Goal: Task Accomplishment & Management: Complete application form

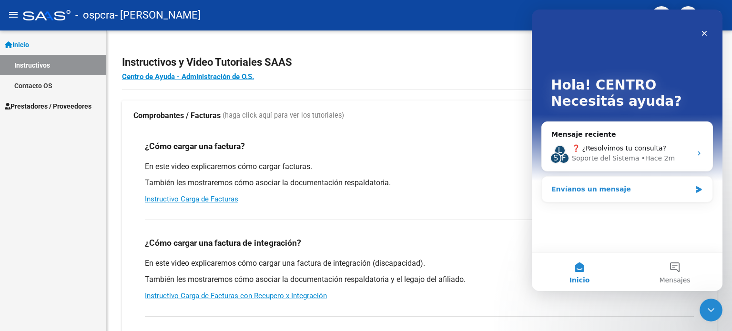
click at [624, 188] on div "Envíanos un mensaje" at bounding box center [621, 189] width 140 height 10
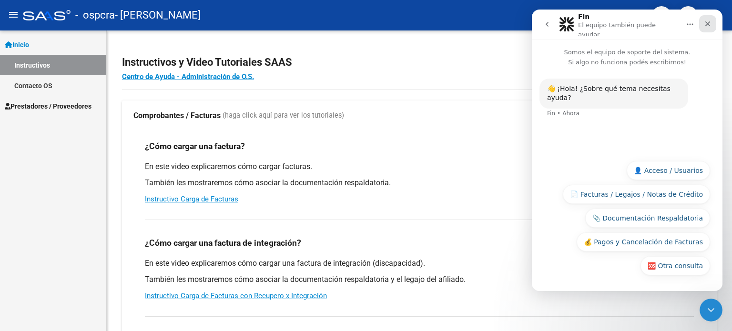
click at [710, 22] on icon "Cerrar" at bounding box center [708, 24] width 8 height 8
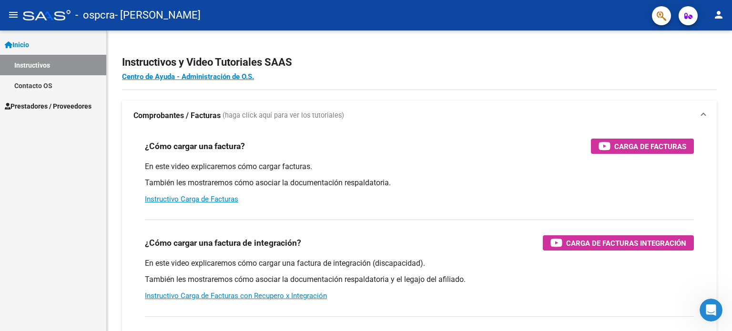
click at [61, 106] on span "Prestadores / Proveedores" at bounding box center [48, 106] width 87 height 10
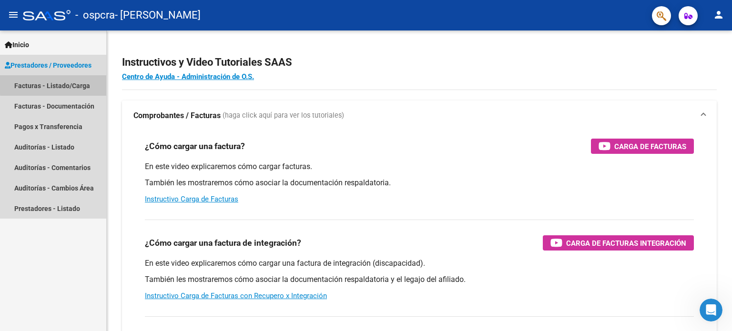
click at [71, 83] on link "Facturas - Listado/Carga" at bounding box center [53, 85] width 106 height 20
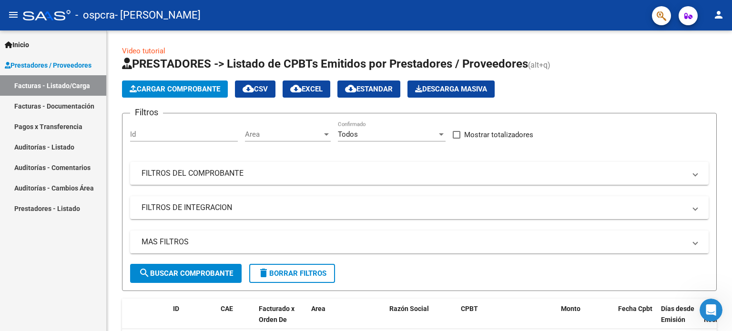
click at [722, 14] on mat-icon "person" at bounding box center [718, 14] width 11 height 11
click at [712, 35] on button "person Mi Perfil" at bounding box center [699, 40] width 58 height 23
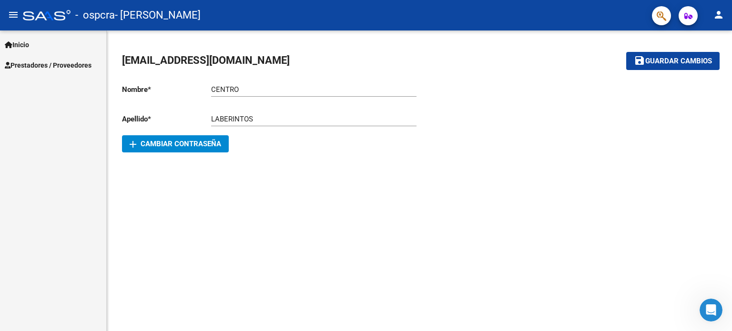
click at [29, 44] on span "Inicio" at bounding box center [17, 45] width 24 height 10
click at [29, 67] on link "Instructivos" at bounding box center [53, 65] width 106 height 20
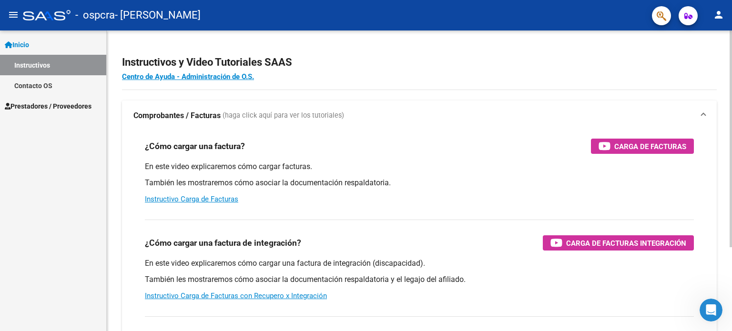
click at [170, 167] on p "En este video explicaremos cómo cargar facturas." at bounding box center [419, 167] width 549 height 10
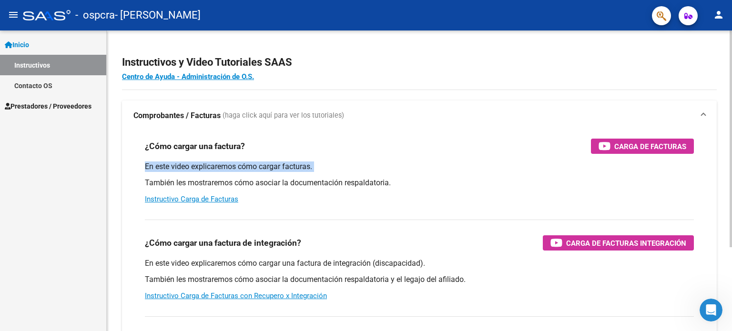
click at [170, 167] on p "En este video explicaremos cómo cargar facturas." at bounding box center [419, 167] width 549 height 10
click at [32, 106] on span "Prestadores / Proveedores" at bounding box center [48, 106] width 87 height 10
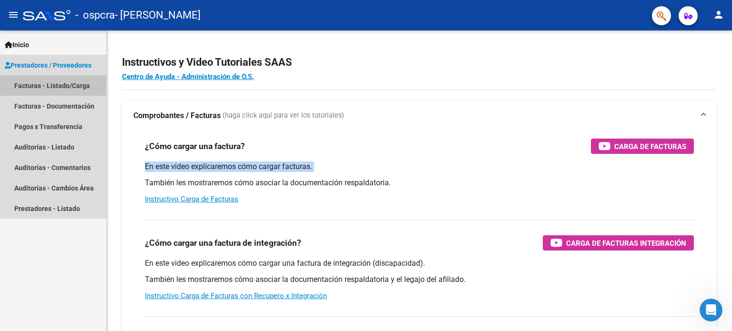
click at [42, 80] on link "Facturas - Listado/Carga" at bounding box center [53, 85] width 106 height 20
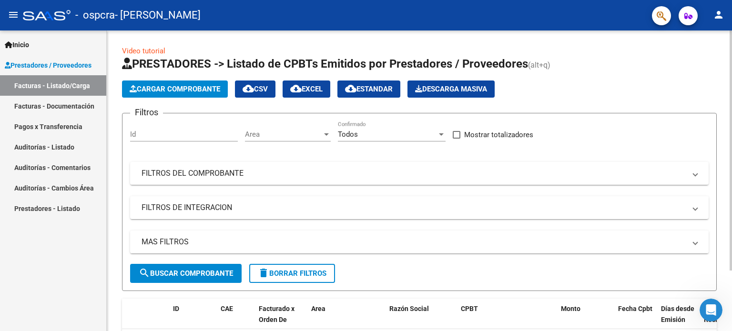
click at [156, 87] on span "Cargar Comprobante" at bounding box center [175, 89] width 91 height 9
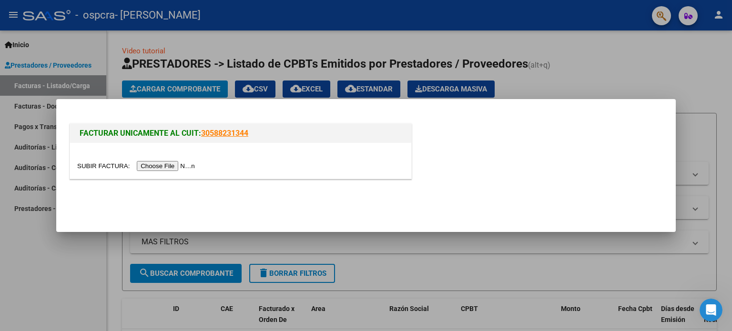
click at [179, 163] on input "file" at bounding box center [137, 166] width 121 height 10
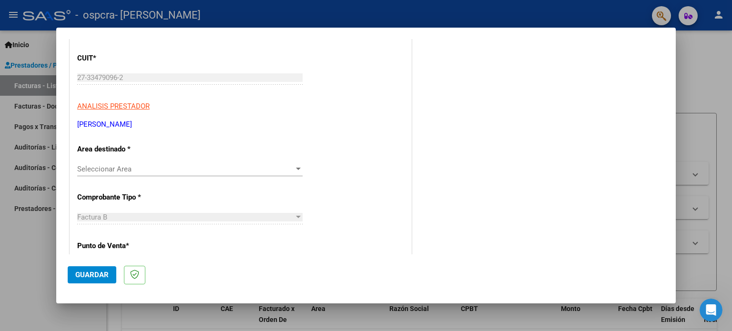
scroll to position [143, 0]
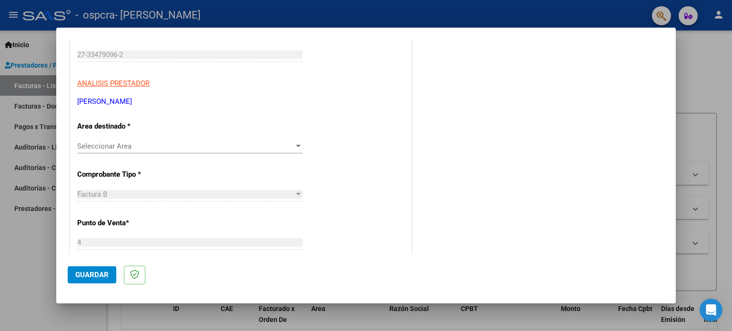
click at [149, 148] on span "Seleccionar Area" at bounding box center [185, 146] width 217 height 9
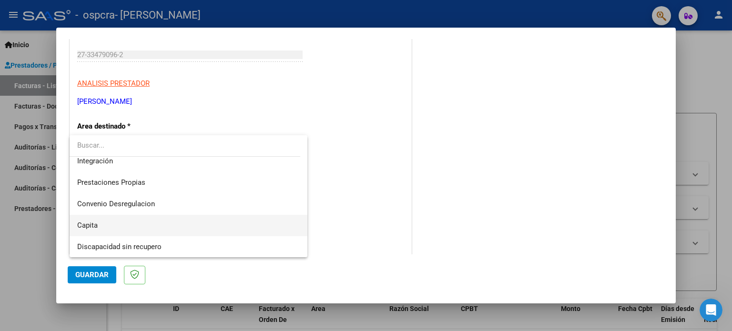
scroll to position [23, 0]
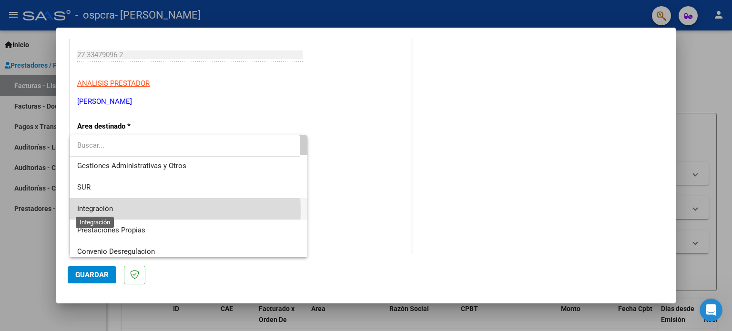
click at [108, 210] on span "Integración" at bounding box center [95, 208] width 36 height 9
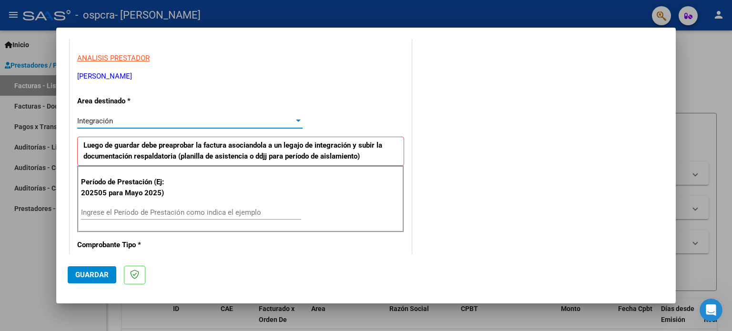
scroll to position [191, 0]
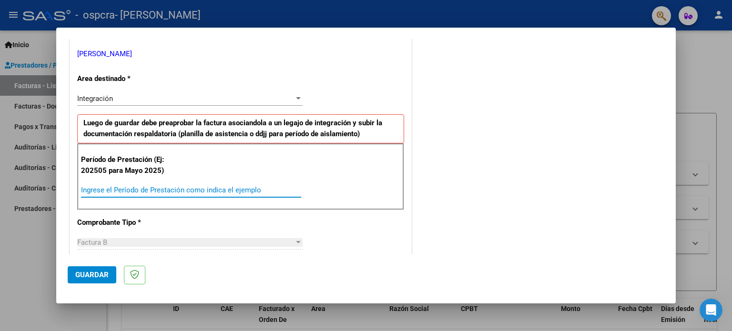
click at [128, 188] on input "Ingrese el Período de Prestación como indica el ejemplo" at bounding box center [191, 190] width 220 height 9
type input "202506"
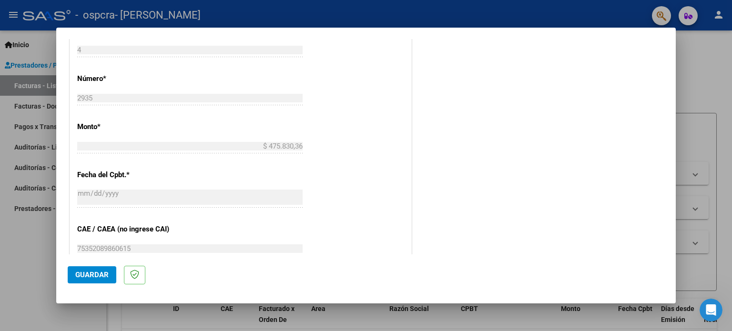
scroll to position [622, 0]
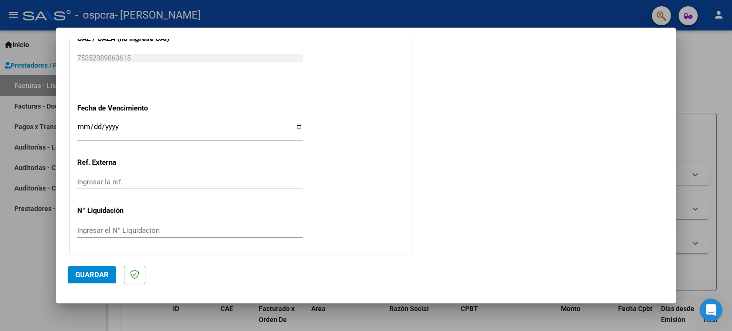
click at [88, 277] on span "Guardar" at bounding box center [91, 275] width 33 height 9
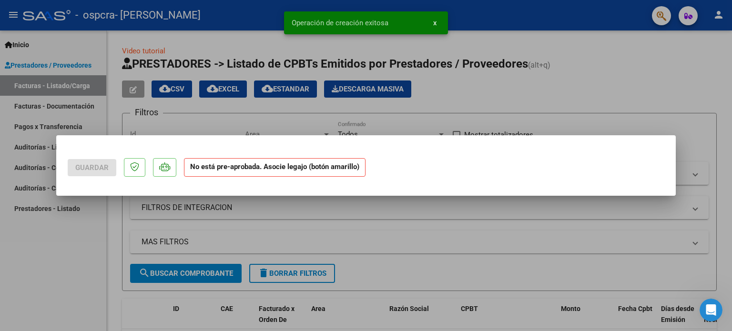
scroll to position [0, 0]
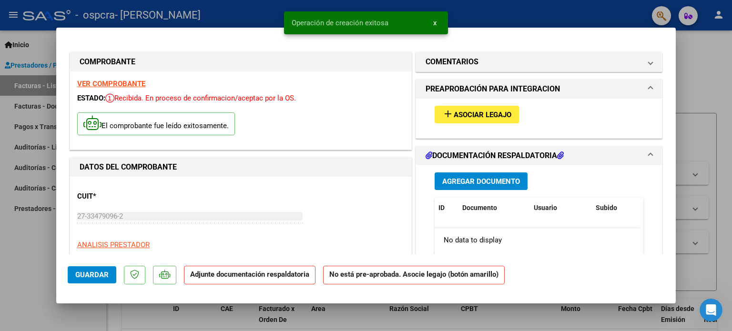
click at [457, 117] on span "Asociar Legajo" at bounding box center [483, 115] width 58 height 9
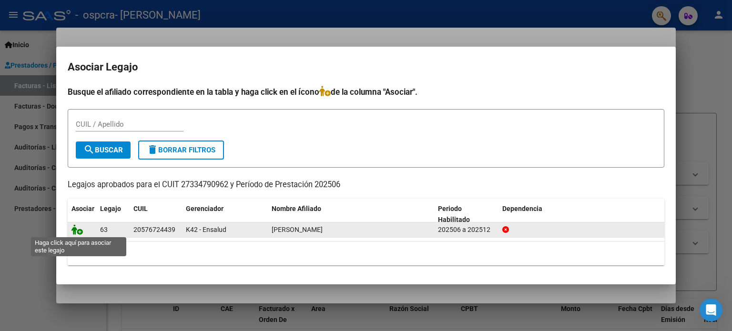
click at [78, 230] on icon at bounding box center [76, 229] width 11 height 10
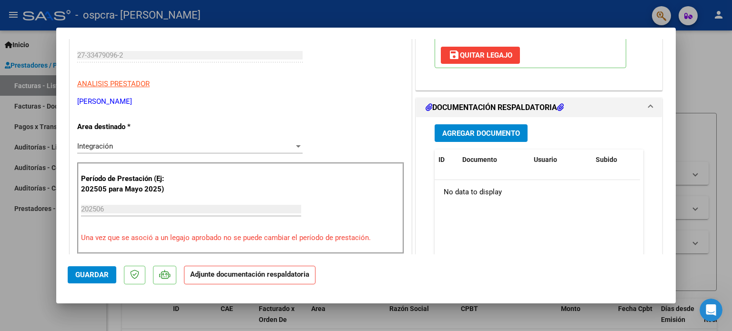
scroll to position [238, 0]
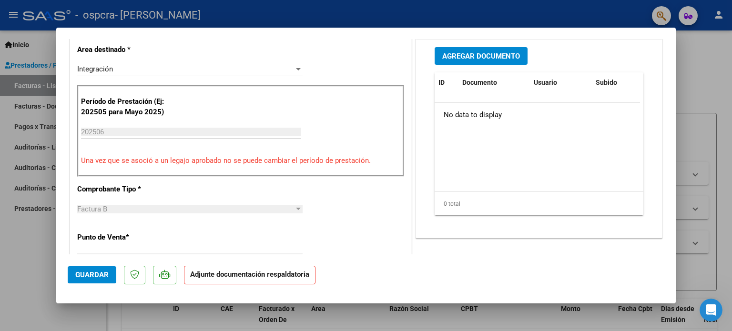
click at [479, 52] on span "Agregar Documento" at bounding box center [481, 56] width 78 height 9
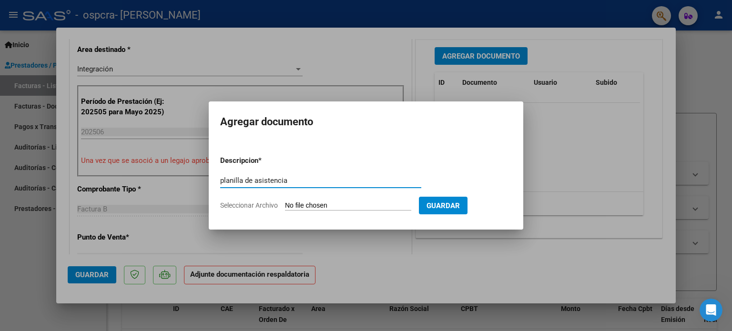
type input "planilla de asistencia"
click at [370, 201] on app-file-uploader "Seleccionar Archivo" at bounding box center [319, 205] width 199 height 9
click at [355, 206] on input "Seleccionar Archivo" at bounding box center [348, 206] width 126 height 9
type input "C:\fakepath\PLANILLA_57672443_MARTINEZ__LEGUIZAMON_202506.pdf"
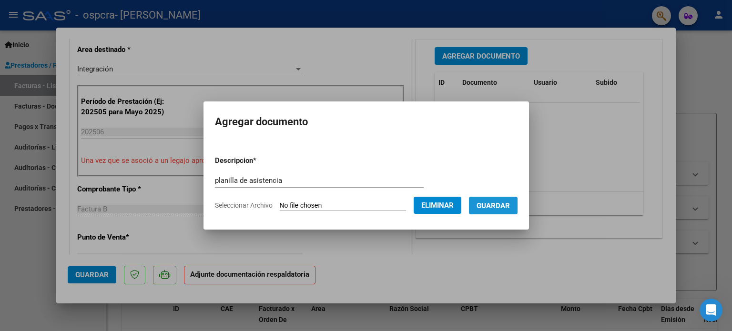
click at [508, 206] on span "Guardar" at bounding box center [493, 206] width 33 height 9
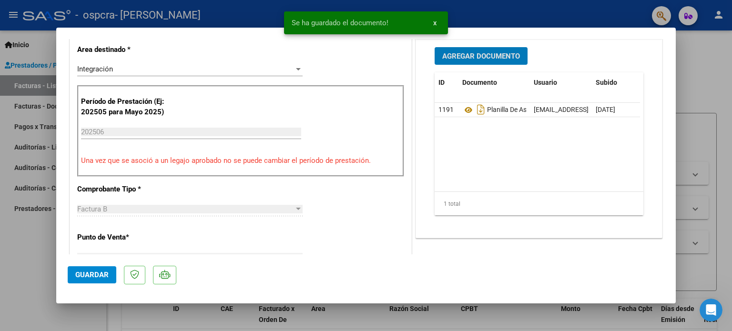
scroll to position [429, 0]
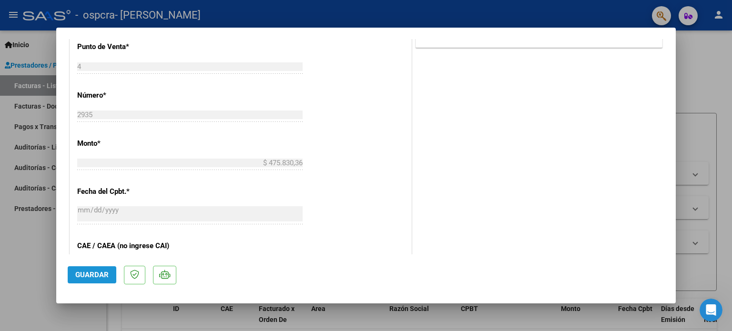
click at [106, 271] on span "Guardar" at bounding box center [91, 275] width 33 height 9
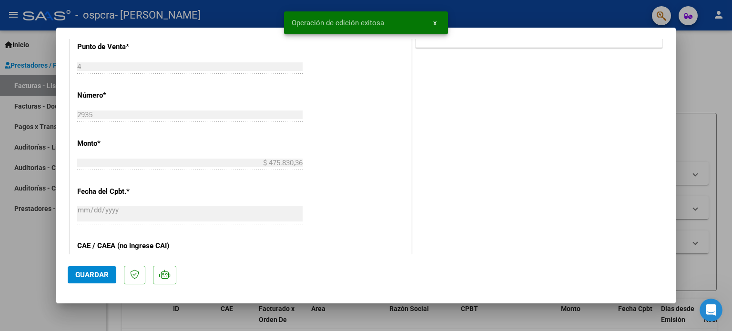
click at [438, 23] on button "x" at bounding box center [435, 22] width 19 height 17
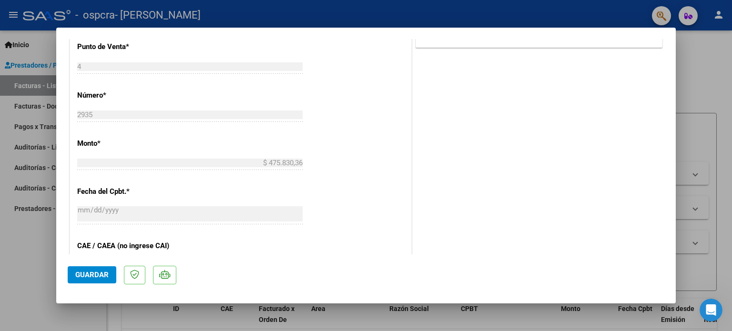
type input "$ 0,00"
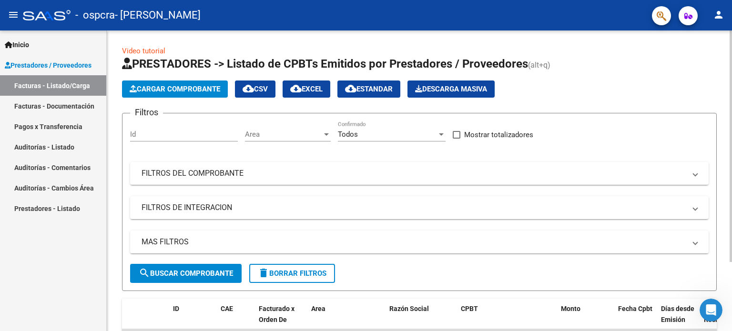
click at [175, 85] on span "Cargar Comprobante" at bounding box center [175, 89] width 91 height 9
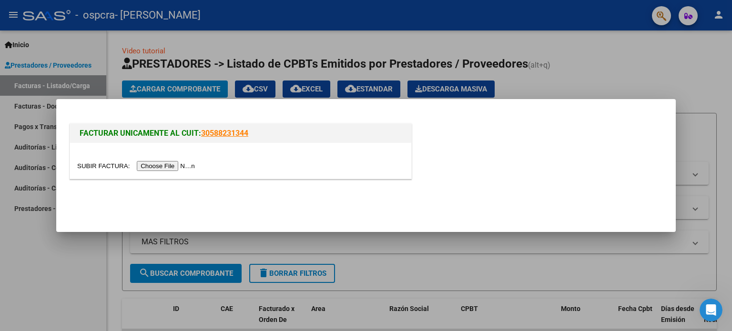
click at [152, 167] on input "file" at bounding box center [137, 166] width 121 height 10
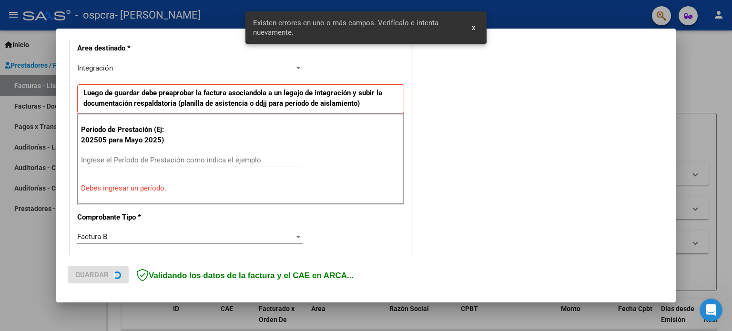
scroll to position [223, 0]
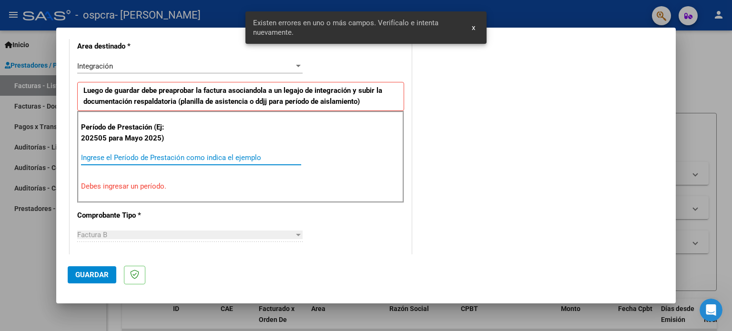
click at [109, 159] on input "Ingrese el Período de Prestación como indica el ejemplo" at bounding box center [191, 157] width 220 height 9
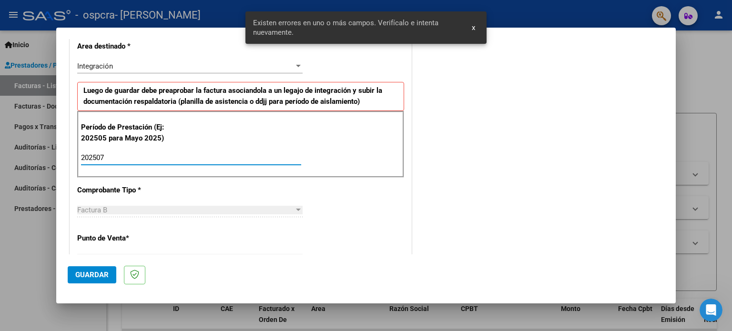
type input "202507"
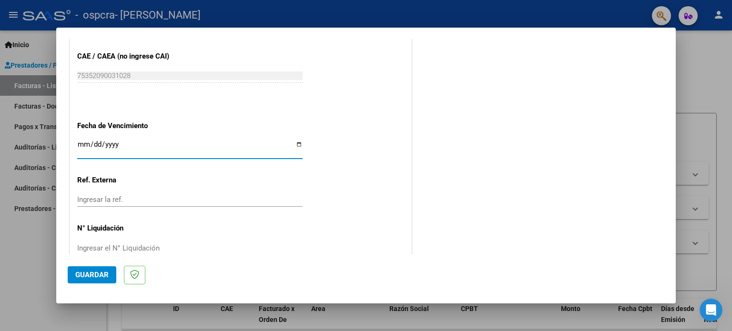
scroll to position [622, 0]
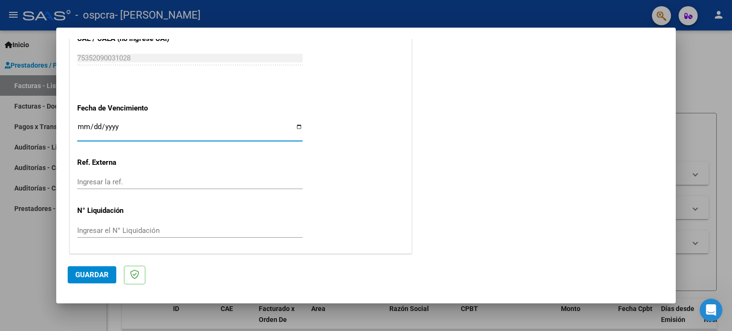
click at [105, 276] on span "Guardar" at bounding box center [91, 275] width 33 height 9
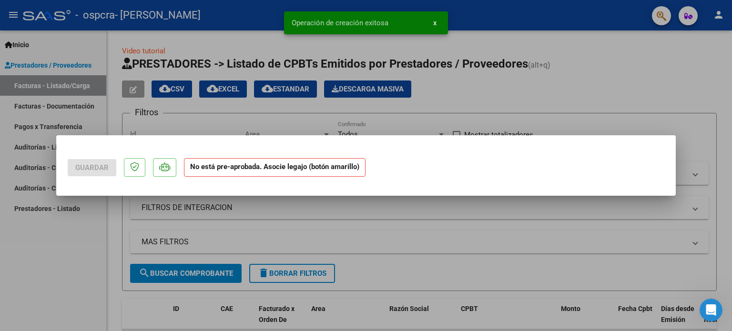
scroll to position [0, 0]
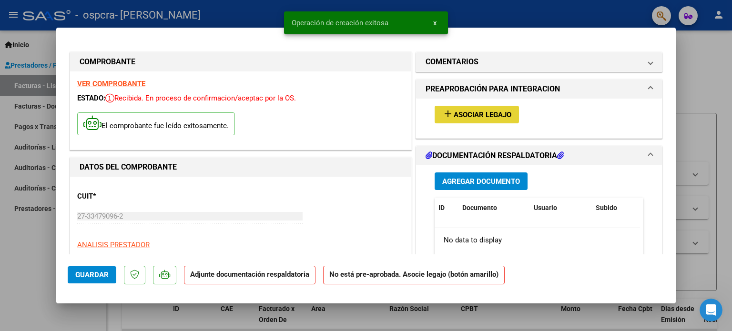
click at [454, 120] on button "add Asociar Legajo" at bounding box center [477, 115] width 84 height 18
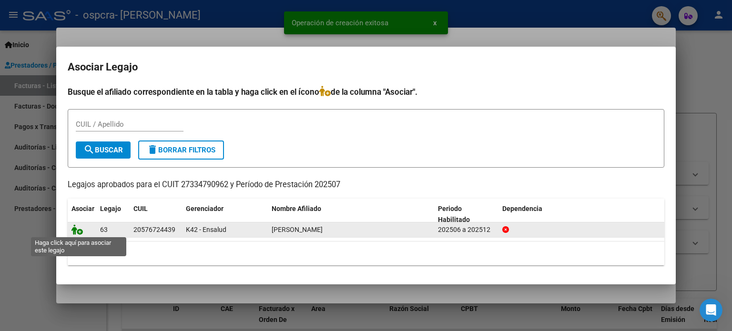
click at [78, 232] on icon at bounding box center [76, 229] width 11 height 10
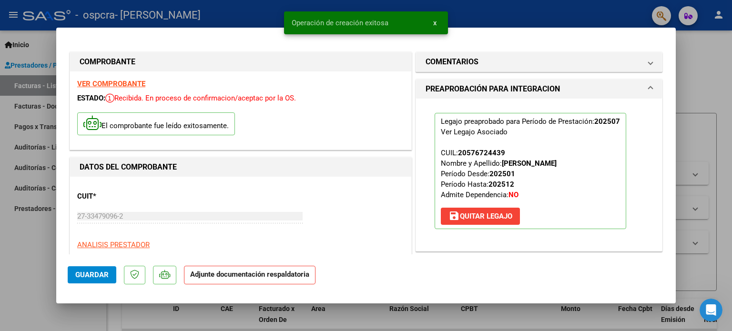
scroll to position [143, 0]
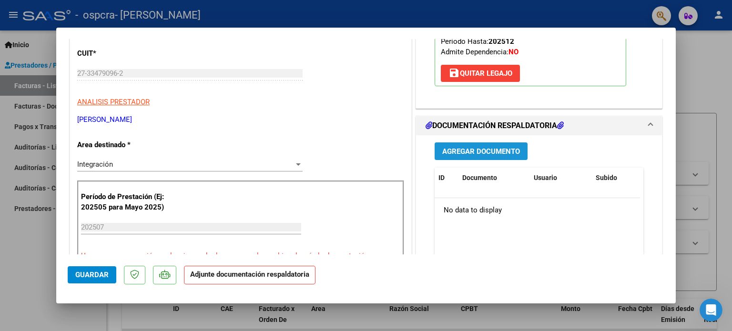
click at [478, 142] on button "Agregar Documento" at bounding box center [481, 151] width 93 height 18
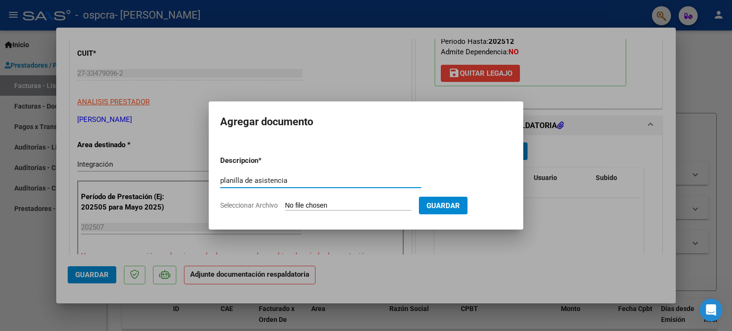
type input "planilla de asistencia"
click at [301, 201] on app-file-uploader "Seleccionar Archivo" at bounding box center [319, 205] width 199 height 9
click at [303, 206] on input "Seleccionar Archivo" at bounding box center [348, 206] width 126 height 9
type input "C:\fakepath\PLANILLA_57672443_MARTINEZ__LEGUIZAMON_202507.pdf"
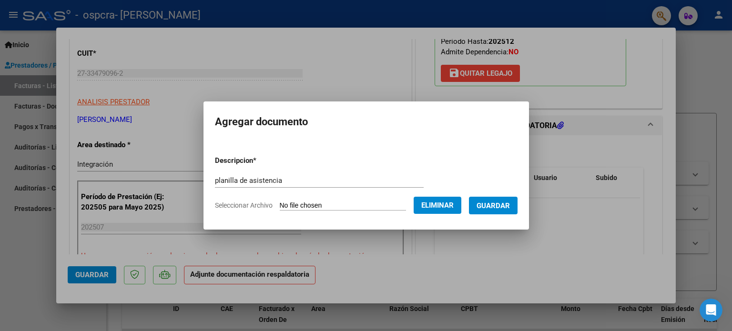
drag, startPoint x: 503, startPoint y: 214, endPoint x: 503, endPoint y: 208, distance: 5.2
click at [503, 213] on button "Guardar" at bounding box center [493, 206] width 49 height 18
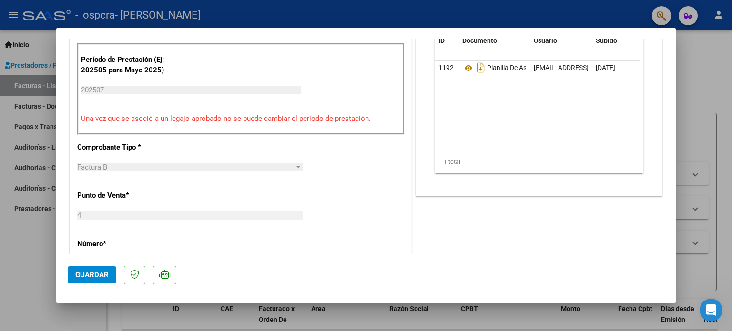
scroll to position [286, 0]
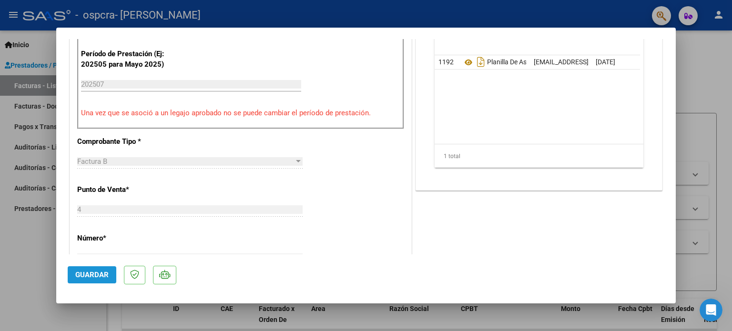
click at [74, 279] on button "Guardar" at bounding box center [92, 274] width 49 height 17
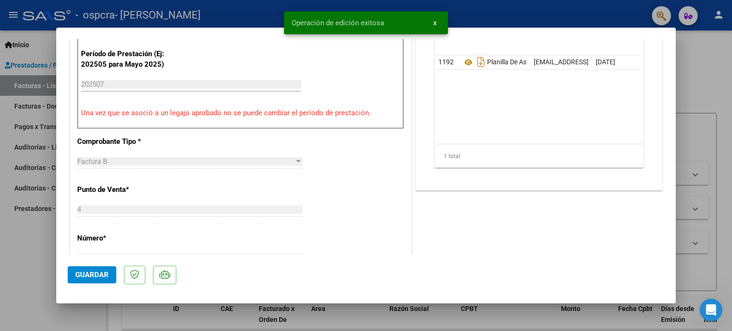
click at [434, 25] on span "x" at bounding box center [434, 23] width 3 height 9
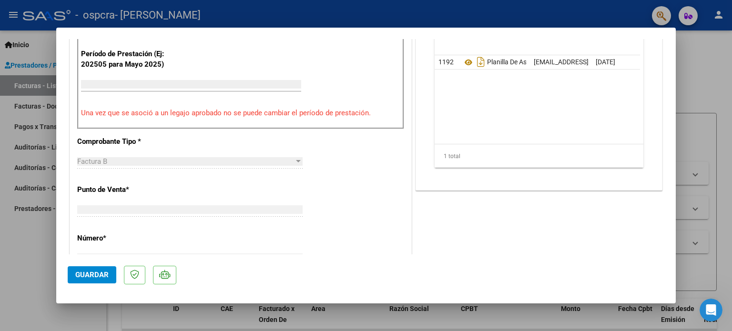
type input "$ 0,00"
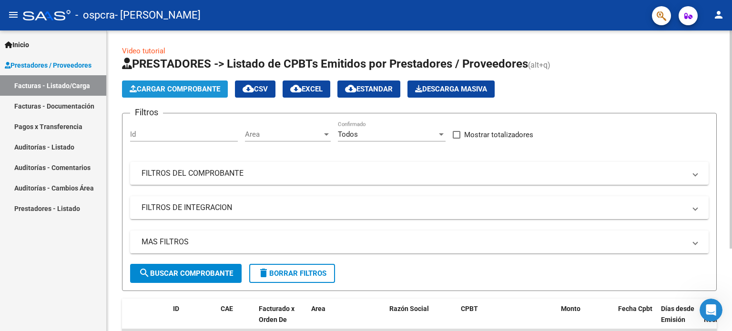
click at [171, 88] on span "Cargar Comprobante" at bounding box center [175, 89] width 91 height 9
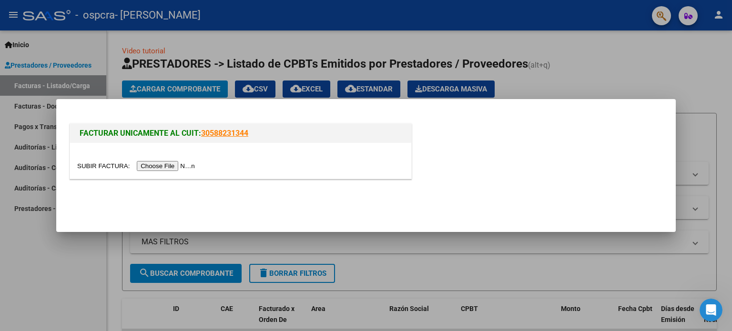
click at [175, 166] on input "file" at bounding box center [137, 166] width 121 height 10
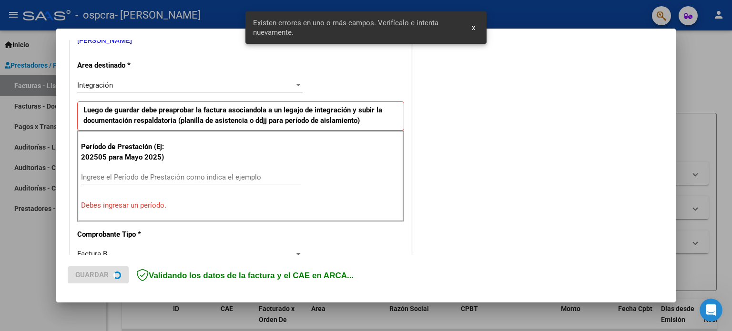
scroll to position [205, 0]
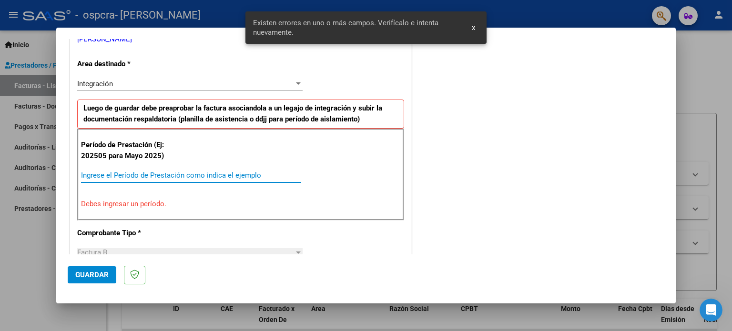
click at [146, 175] on input "Ingrese el Período de Prestación como indica el ejemplo" at bounding box center [191, 175] width 220 height 9
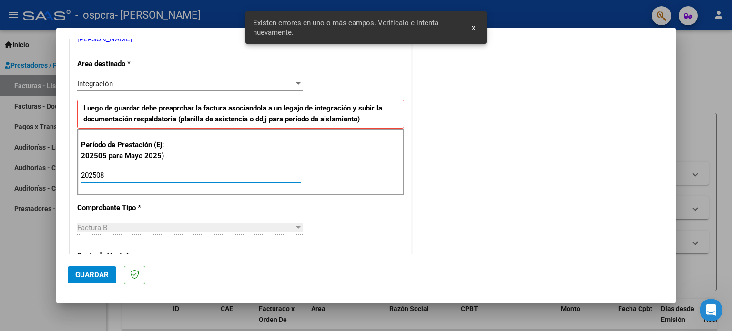
type input "202508"
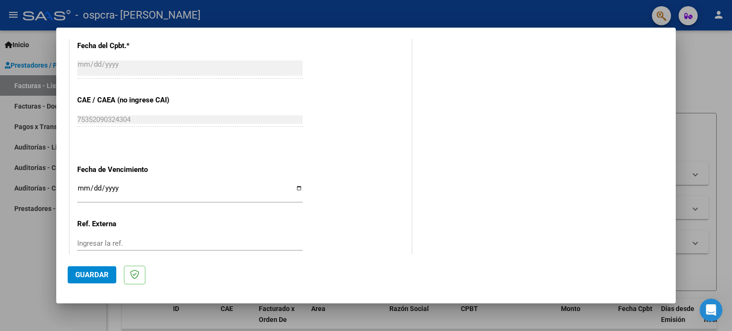
scroll to position [622, 0]
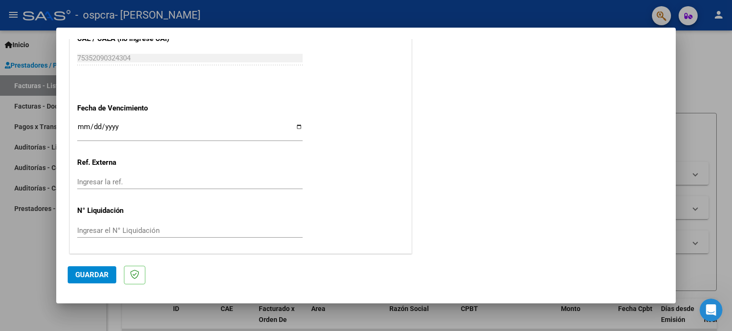
click at [93, 277] on span "Guardar" at bounding box center [91, 275] width 33 height 9
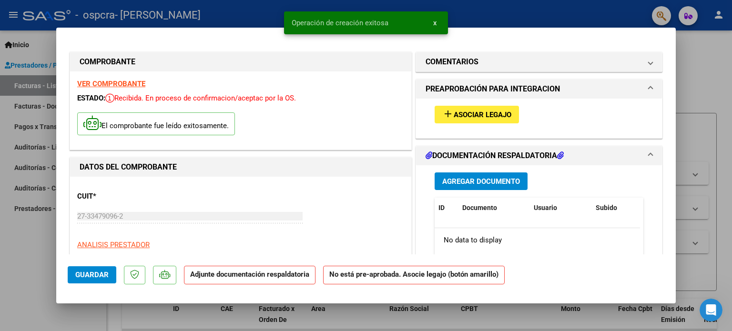
click at [480, 106] on button "add Asociar Legajo" at bounding box center [477, 115] width 84 height 18
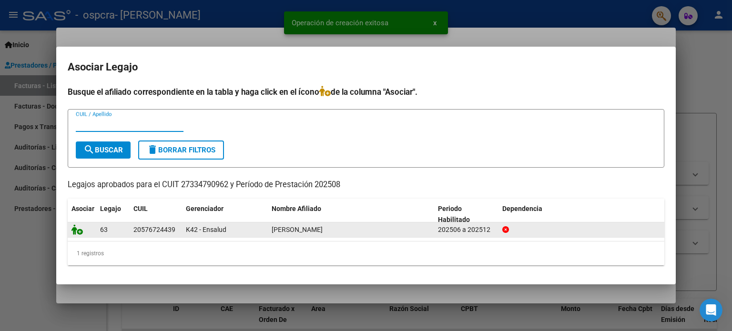
click at [79, 234] on icon at bounding box center [76, 229] width 11 height 10
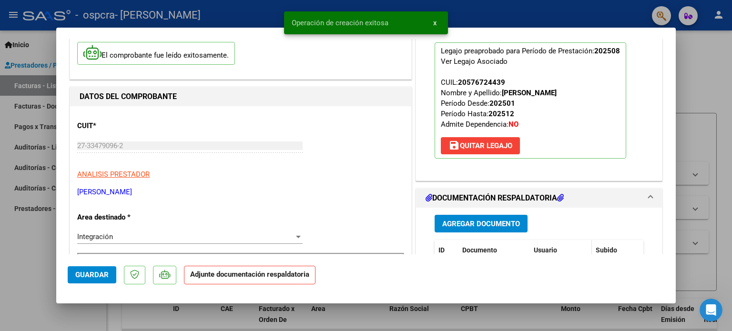
scroll to position [191, 0]
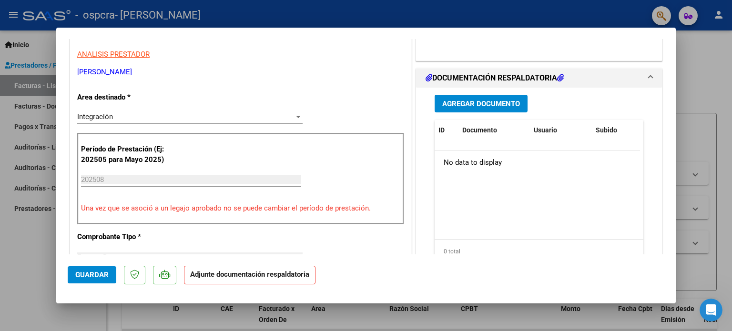
click at [488, 112] on div "Agregar Documento ID Documento Usuario Subido Acción No data to display 0 total…" at bounding box center [538, 183] width 223 height 190
click at [486, 108] on span "Agregar Documento" at bounding box center [481, 104] width 78 height 9
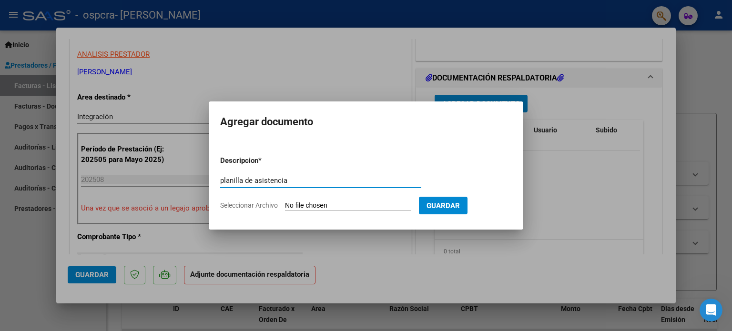
type input "planilla de asistencia"
click at [341, 205] on input "Seleccionar Archivo" at bounding box center [348, 206] width 126 height 9
type input "C:\fakepath\PLANILLA_57672443_MARTINEZ__LEGUIZAMON_202508.pdf"
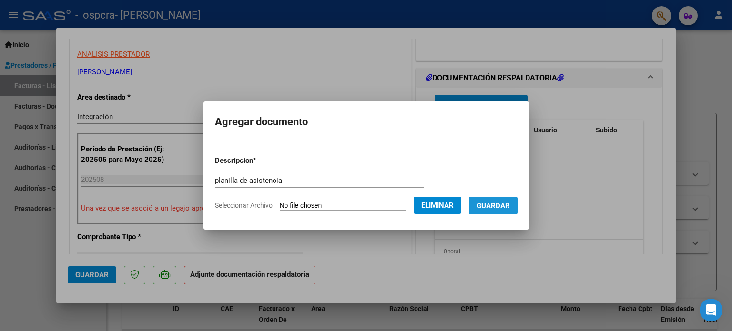
click at [510, 202] on span "Guardar" at bounding box center [493, 206] width 33 height 9
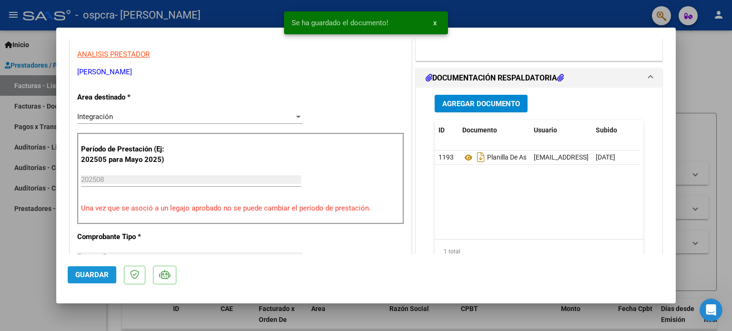
click at [109, 278] on button "Guardar" at bounding box center [92, 274] width 49 height 17
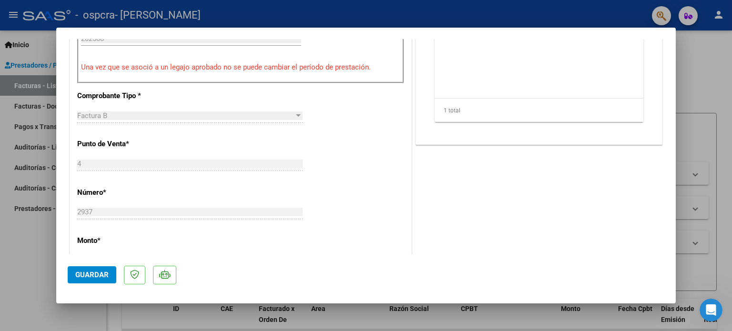
scroll to position [334, 0]
click at [99, 272] on span "Guardar" at bounding box center [91, 275] width 33 height 9
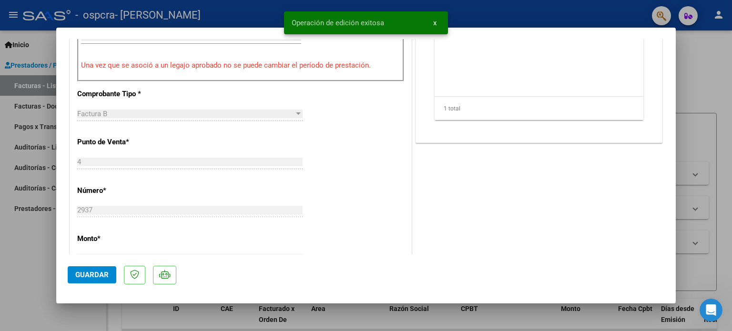
click at [433, 20] on span "x" at bounding box center [434, 23] width 3 height 9
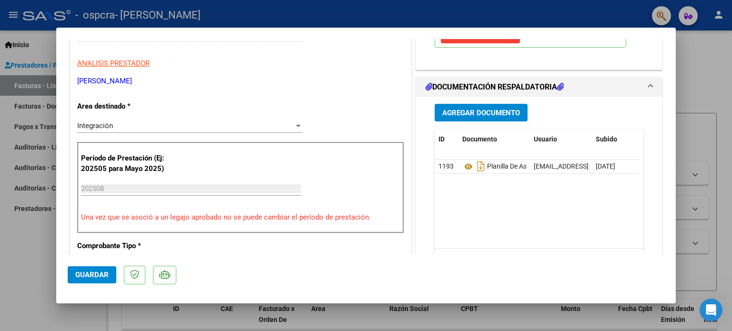
scroll to position [48, 0]
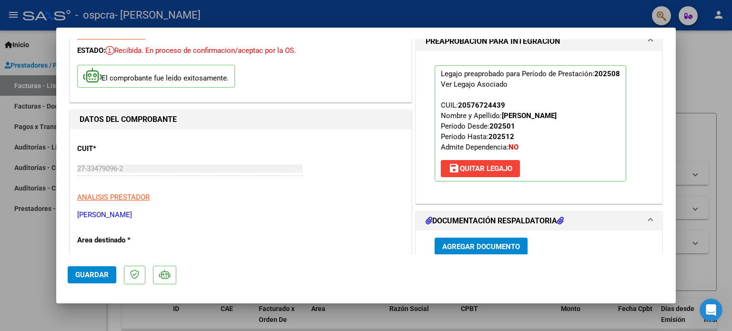
type input "$ 0,00"
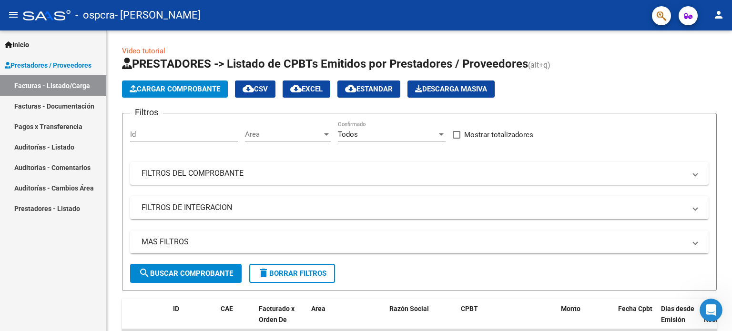
click at [42, 150] on link "Auditorías - Listado" at bounding box center [53, 147] width 106 height 20
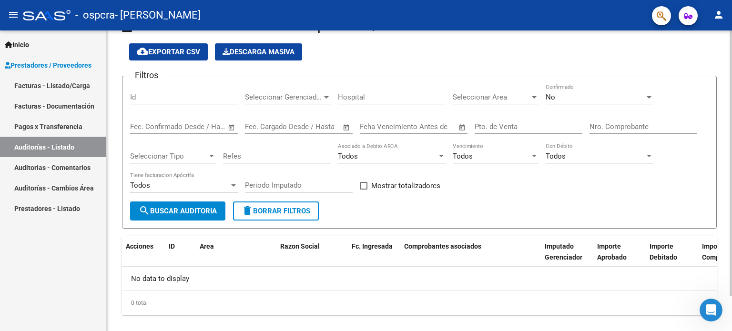
scroll to position [40, 0]
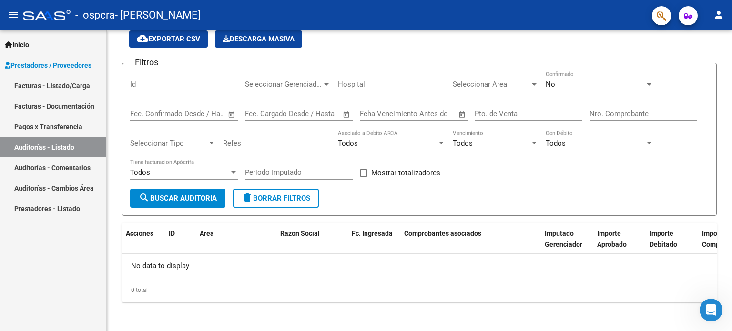
click at [50, 100] on link "Facturas - Documentación" at bounding box center [53, 106] width 106 height 20
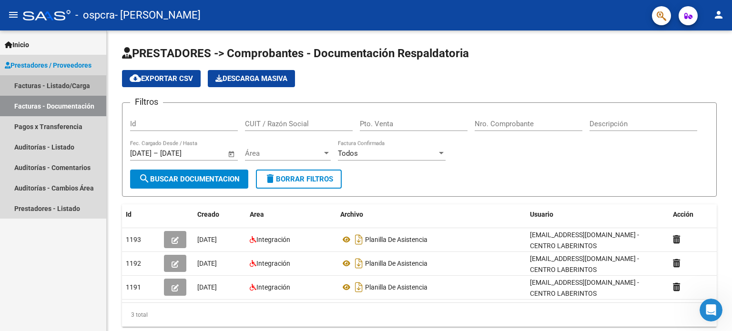
click at [51, 83] on link "Facturas - Listado/Carga" at bounding box center [53, 85] width 106 height 20
